Goal: Find specific page/section: Find specific page/section

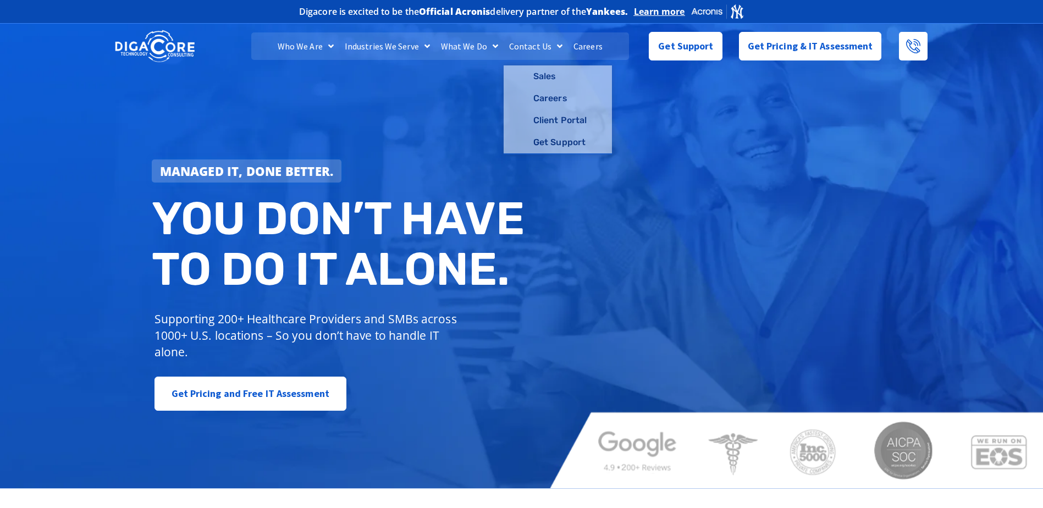
click at [584, 46] on link "Careers" at bounding box center [588, 45] width 40 height 27
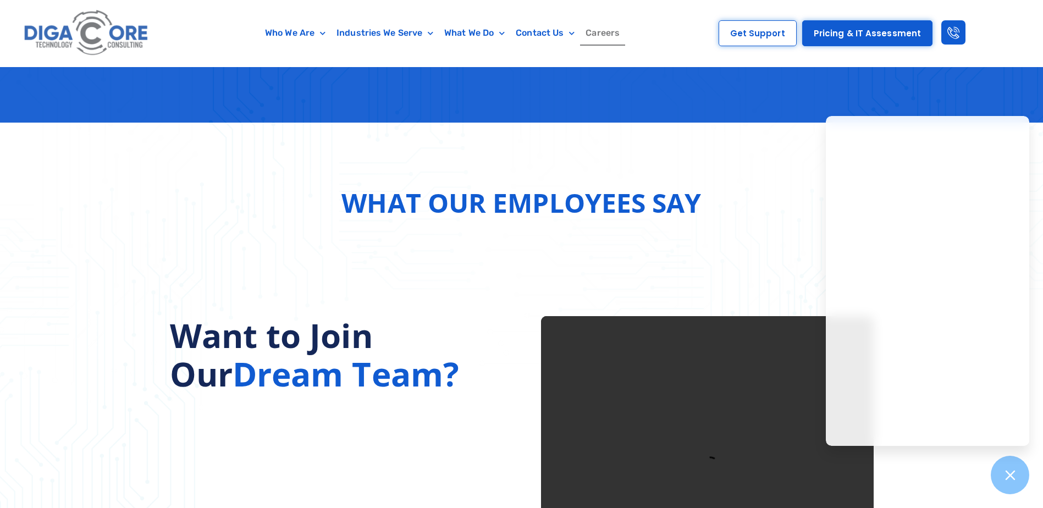
scroll to position [1320, 0]
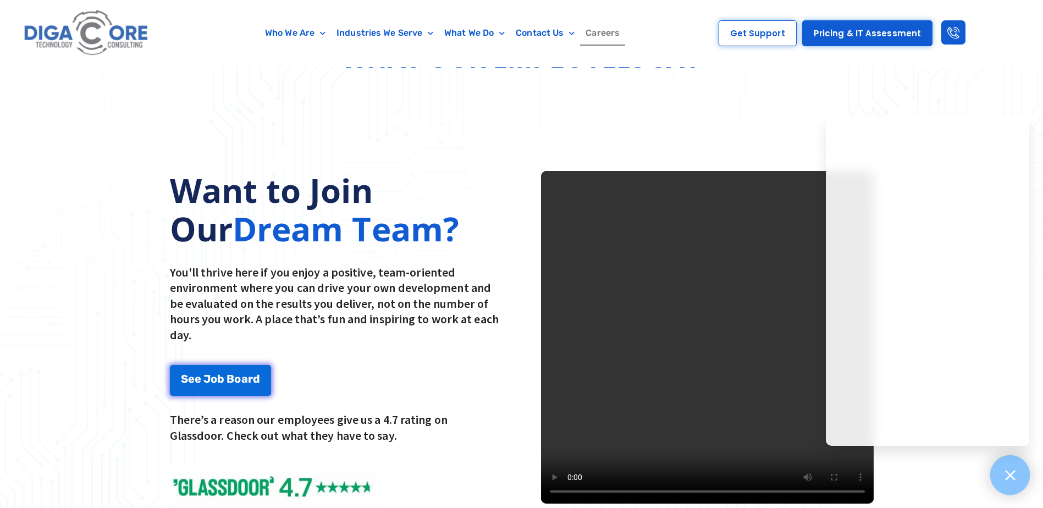
click at [1008, 482] on icon at bounding box center [1010, 475] width 14 height 14
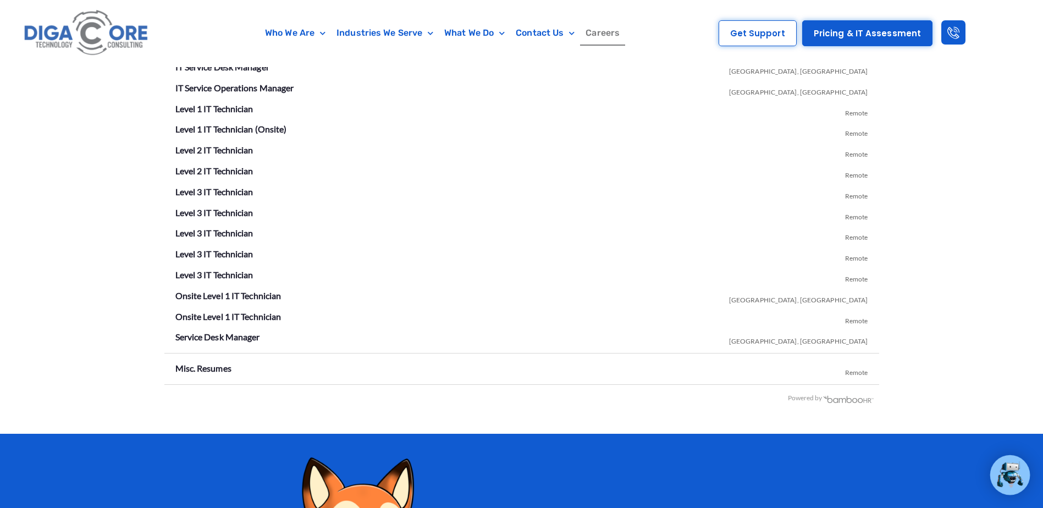
scroll to position [2034, 0]
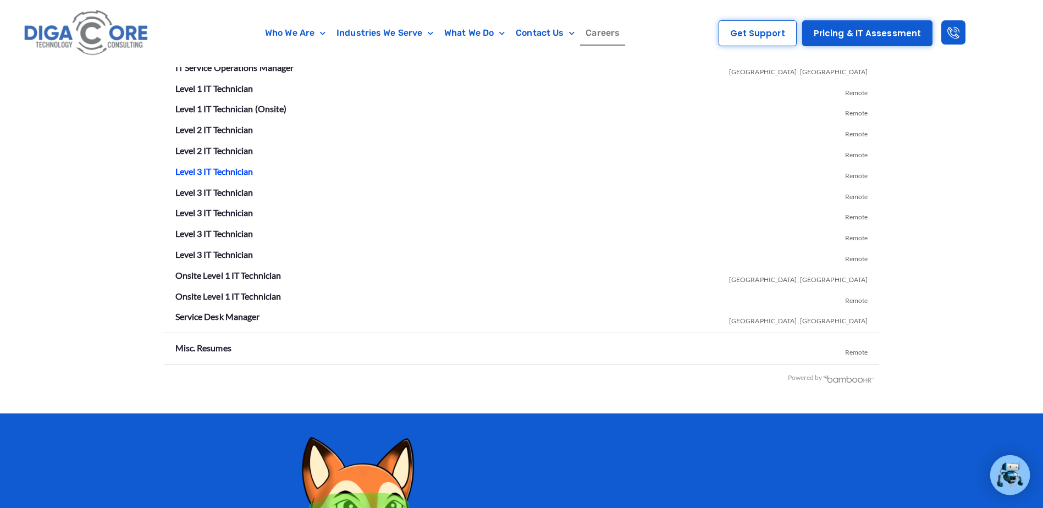
click at [215, 174] on link "Level 3 IT Technician" at bounding box center [214, 171] width 78 height 10
